Goal: Transaction & Acquisition: Book appointment/travel/reservation

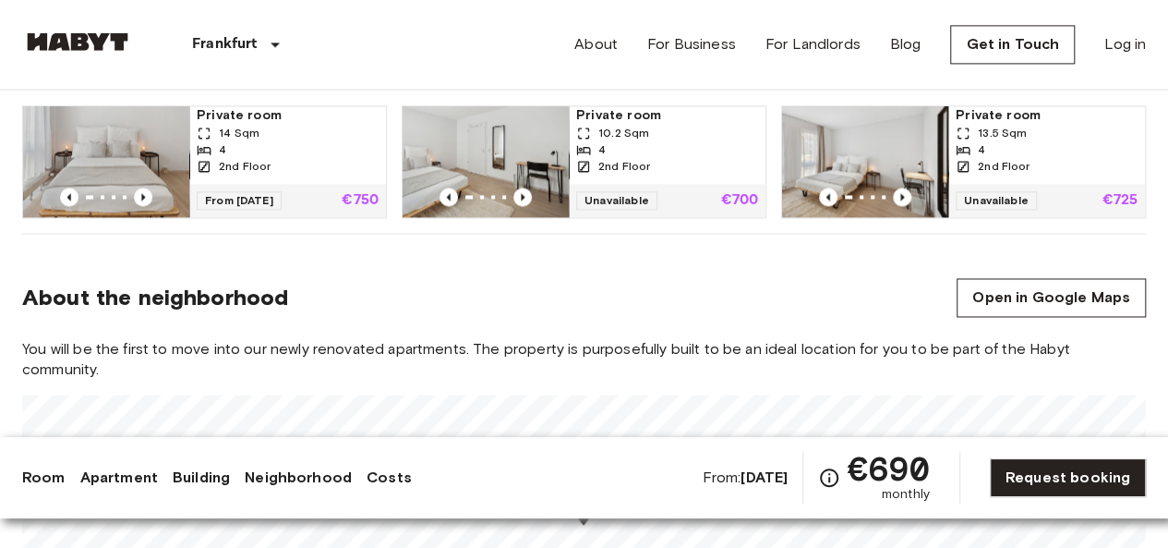
scroll to position [1318, 0]
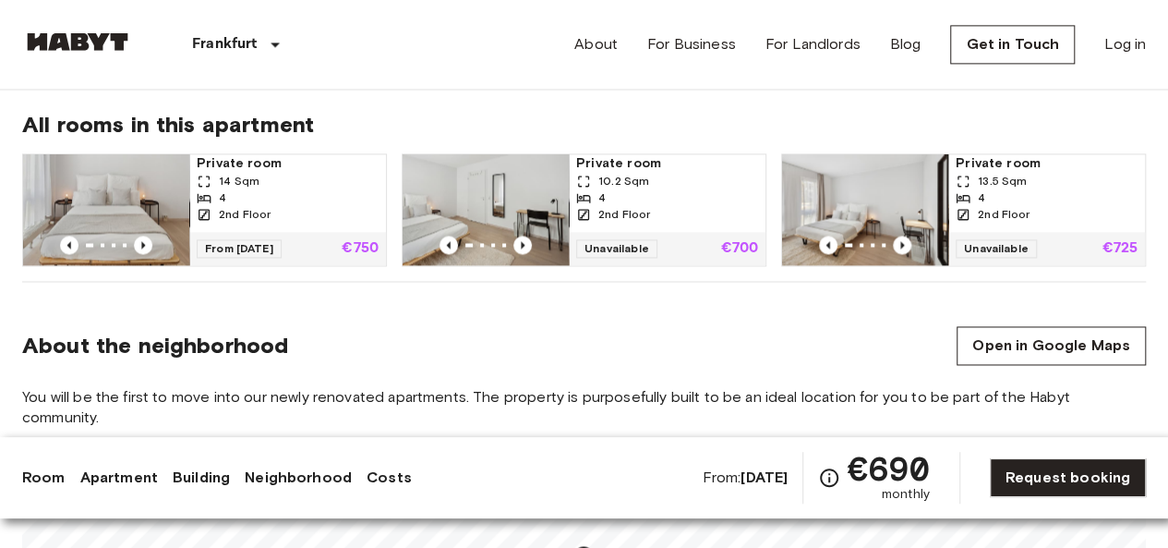
click at [289, 206] on div "2nd Floor" at bounding box center [288, 214] width 182 height 17
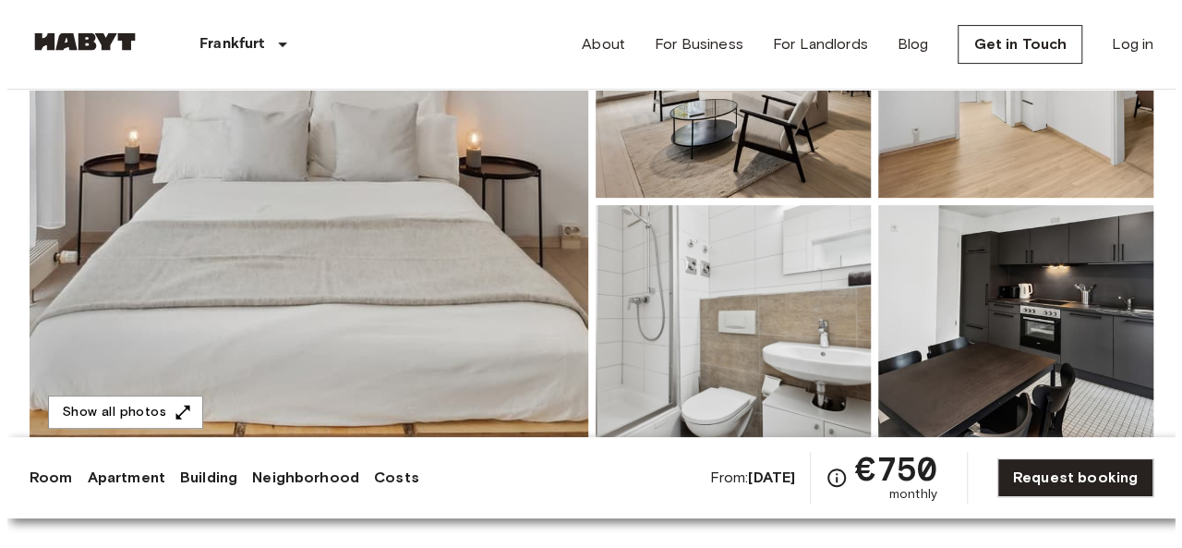
scroll to position [318, 0]
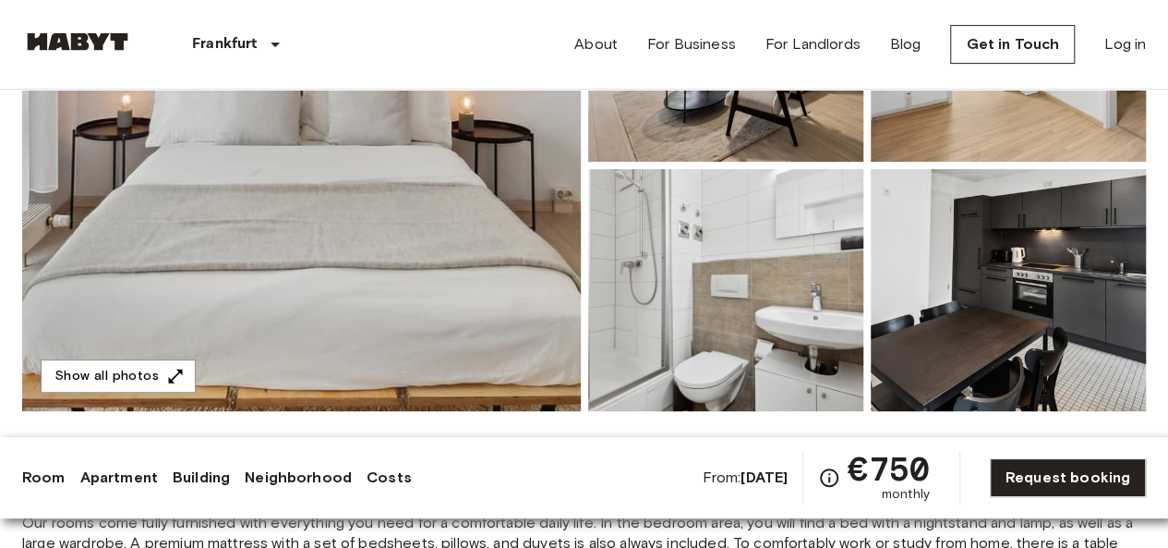
click at [299, 271] on img at bounding box center [301, 165] width 559 height 491
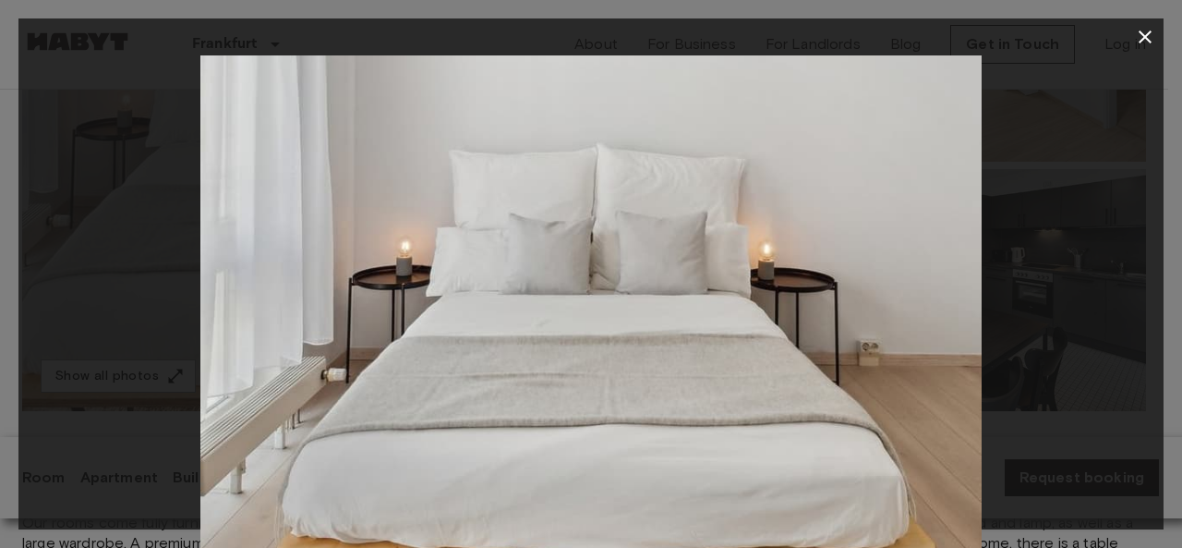
drag, startPoint x: 741, startPoint y: 271, endPoint x: 501, endPoint y: 272, distance: 239.2
click at [501, 272] on img at bounding box center [590, 315] width 781 height 521
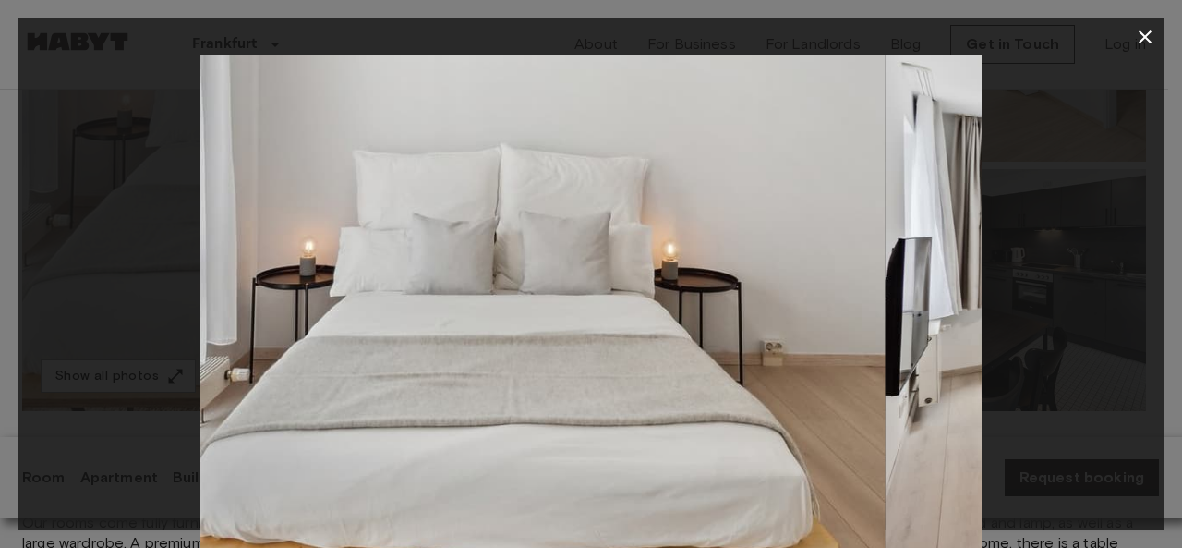
drag, startPoint x: 609, startPoint y: 278, endPoint x: 344, endPoint y: 256, distance: 266.9
click at [344, 256] on img at bounding box center [494, 315] width 781 height 521
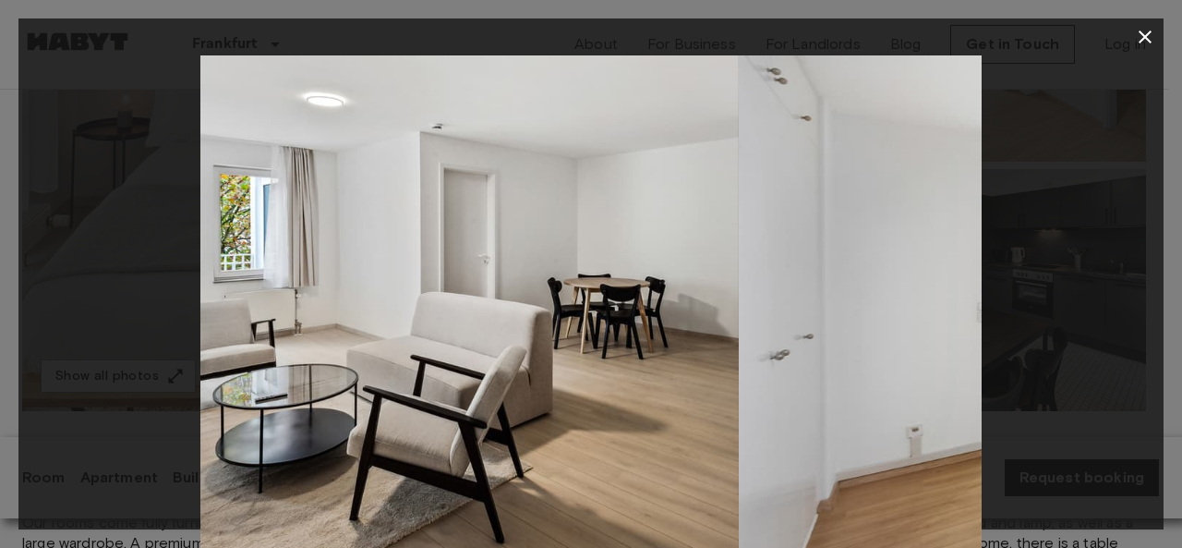
drag, startPoint x: 636, startPoint y: 296, endPoint x: 388, endPoint y: 284, distance: 248.7
click at [388, 284] on img at bounding box center [348, 315] width 781 height 521
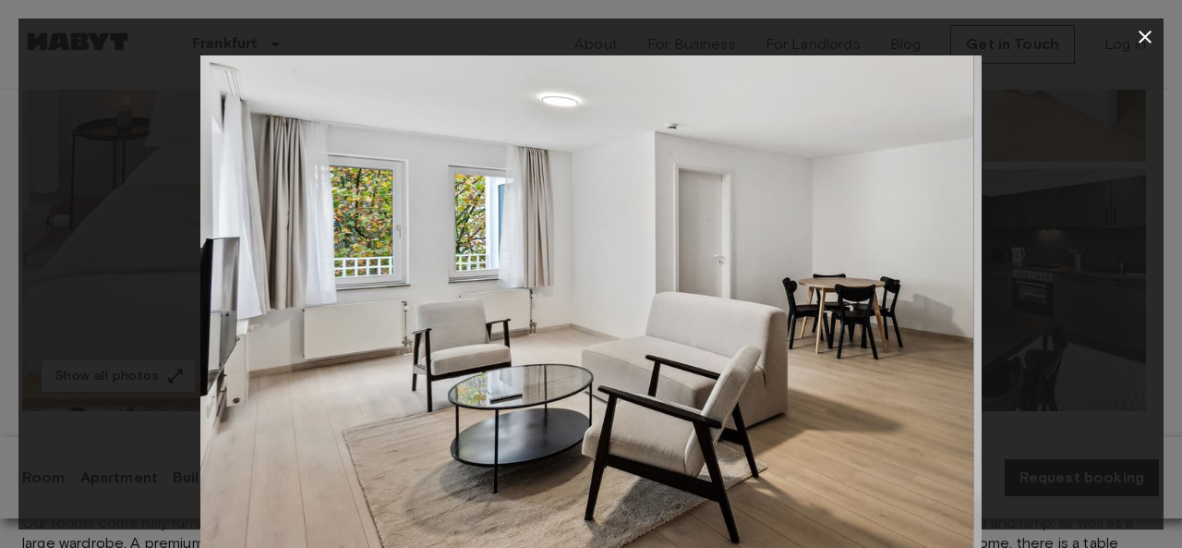
drag, startPoint x: 388, startPoint y: 284, endPoint x: 157, endPoint y: 282, distance: 230.9
click at [157, 282] on div at bounding box center [590, 315] width 1145 height 521
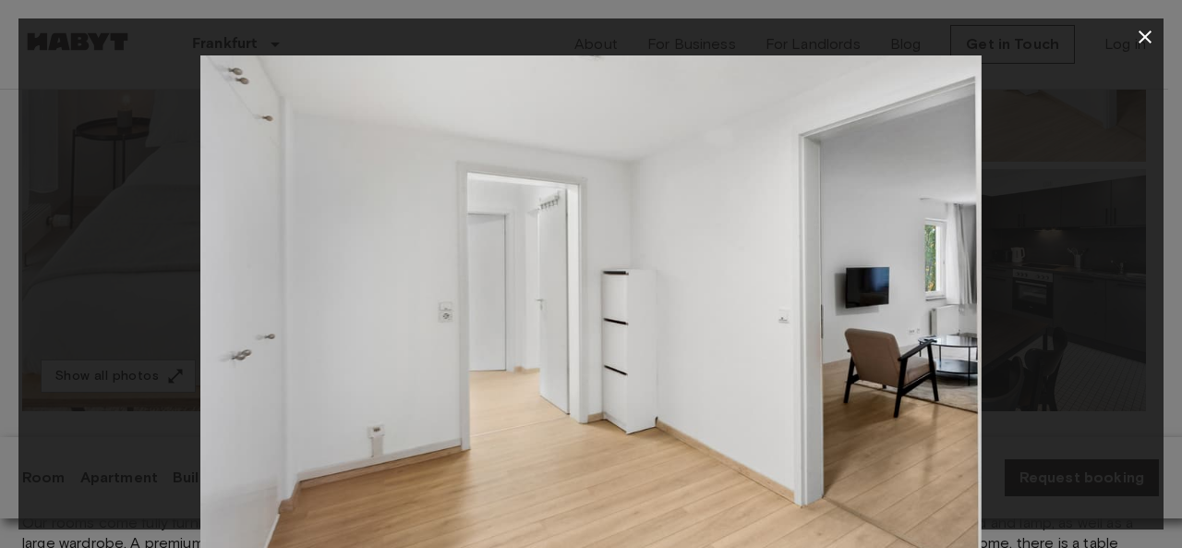
drag, startPoint x: 612, startPoint y: 350, endPoint x: 293, endPoint y: 311, distance: 321.9
click at [293, 311] on img at bounding box center [590, 315] width 781 height 521
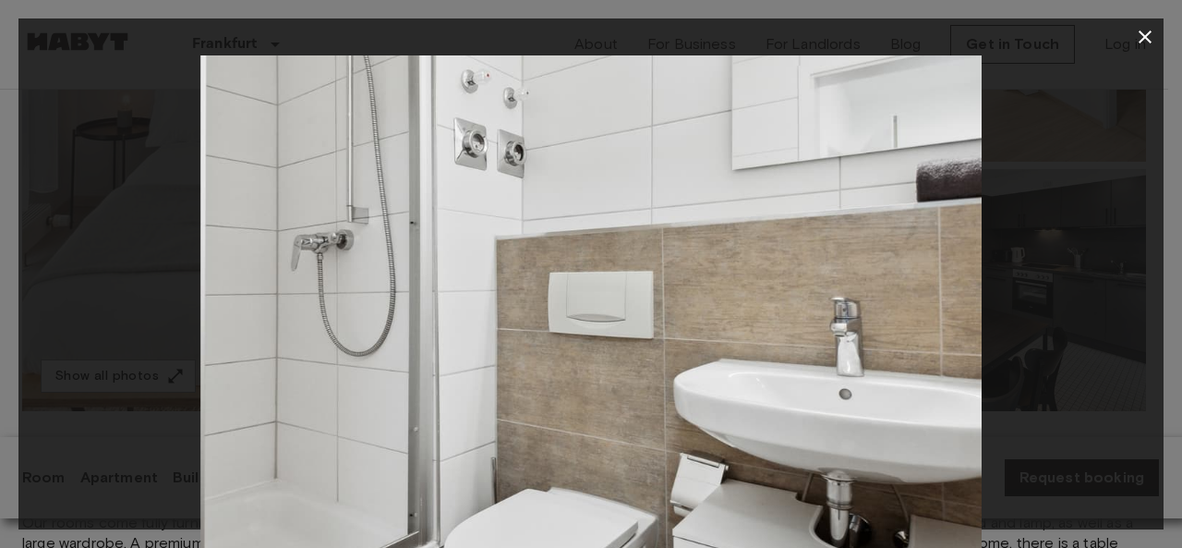
drag, startPoint x: 566, startPoint y: 326, endPoint x: 297, endPoint y: 273, distance: 273.8
click at [297, 273] on img at bounding box center [590, 315] width 781 height 521
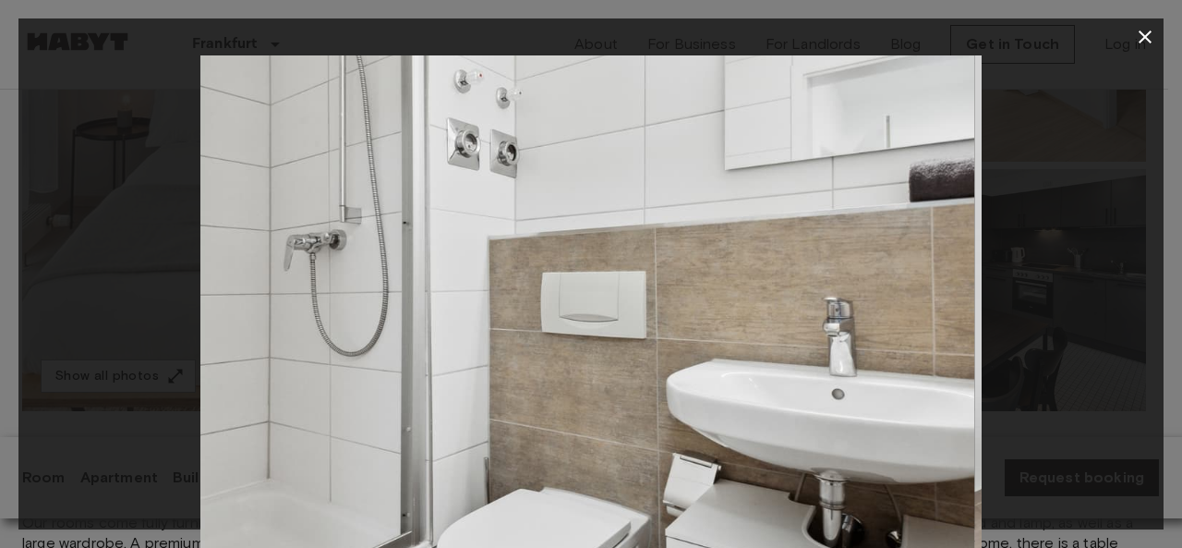
drag, startPoint x: 490, startPoint y: 235, endPoint x: 179, endPoint y: 220, distance: 311.6
click at [179, 220] on div at bounding box center [590, 315] width 1145 height 521
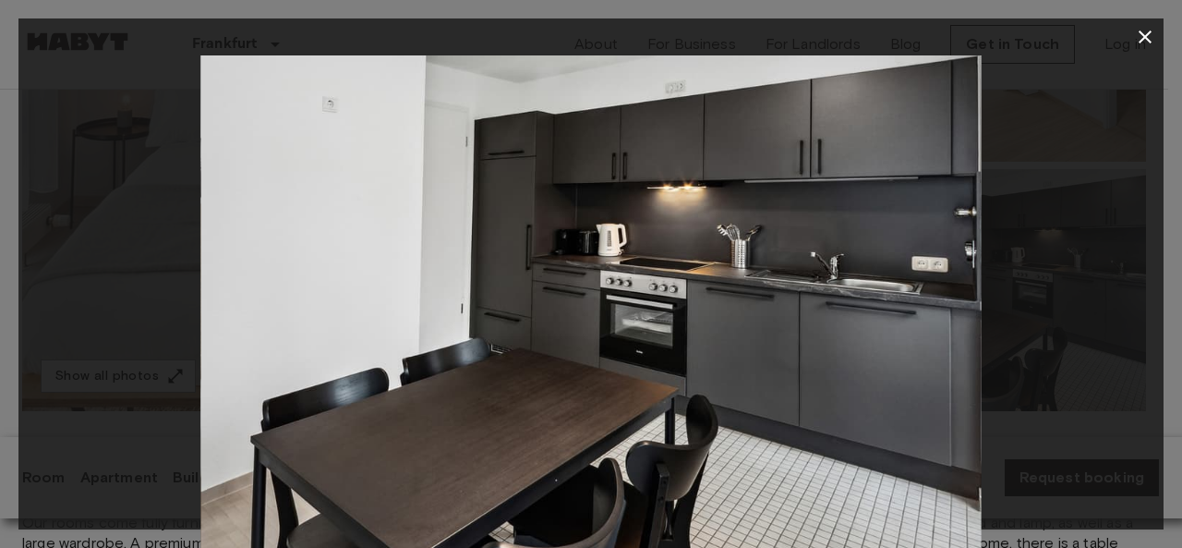
drag, startPoint x: 622, startPoint y: 303, endPoint x: 279, endPoint y: 254, distance: 347.0
click at [279, 254] on img at bounding box center [590, 315] width 781 height 521
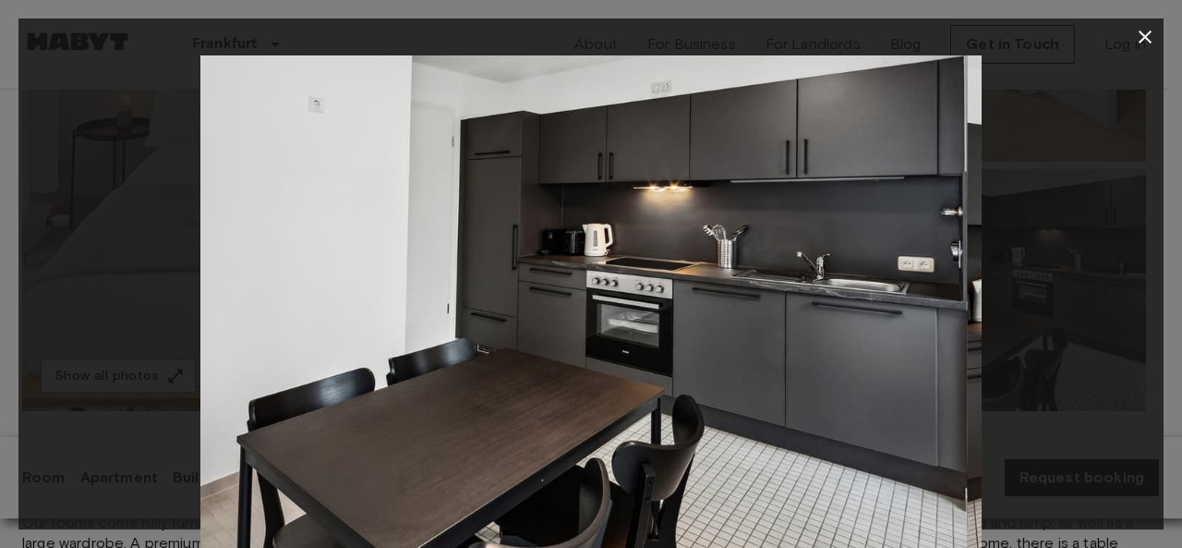
drag, startPoint x: 485, startPoint y: 265, endPoint x: 134, endPoint y: 218, distance: 354.1
click at [134, 218] on div at bounding box center [590, 315] width 1145 height 521
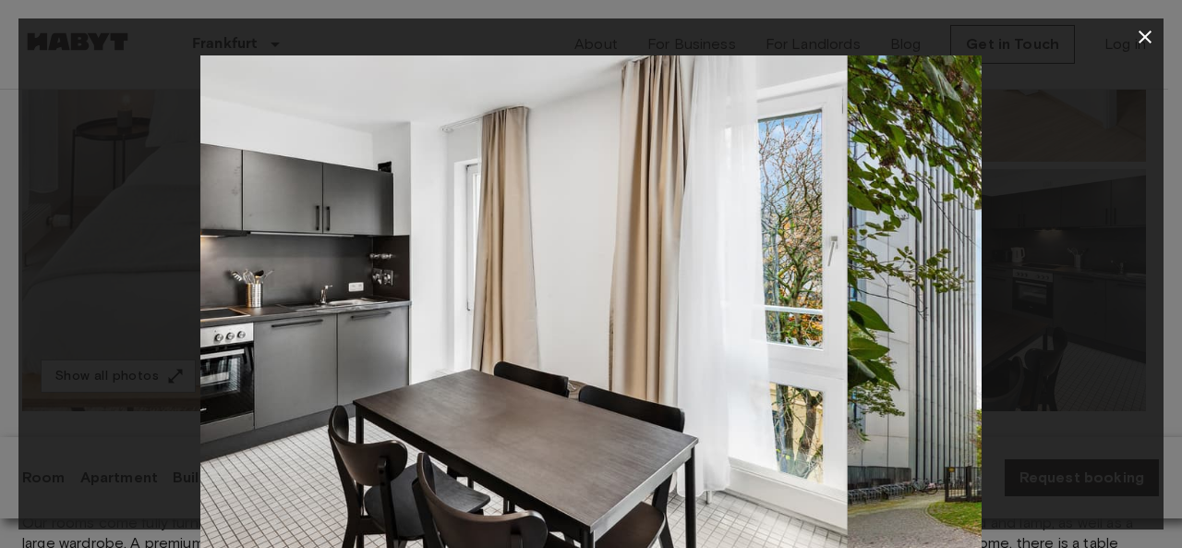
drag, startPoint x: 633, startPoint y: 324, endPoint x: 324, endPoint y: 261, distance: 315.7
click at [324, 261] on img at bounding box center [456, 315] width 781 height 521
